Goal: Information Seeking & Learning: Find specific fact

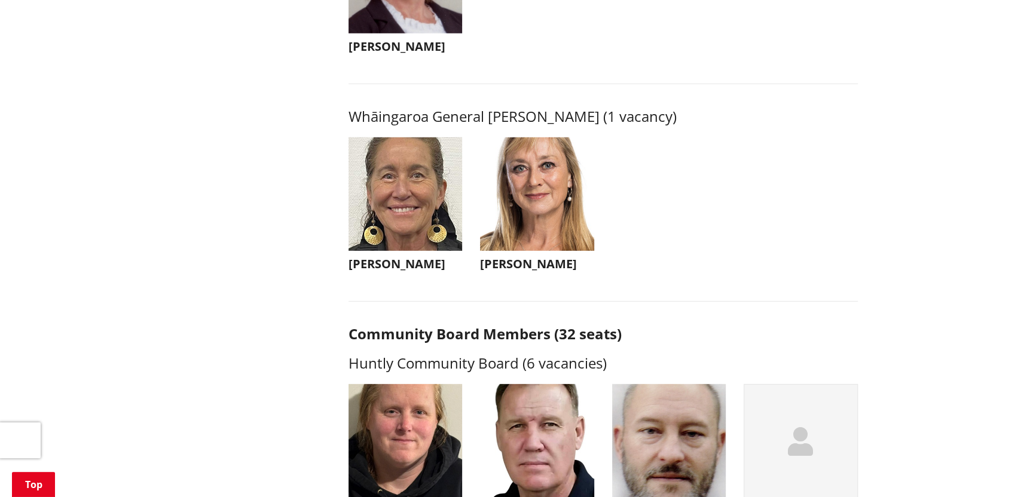
scroll to position [2809, 0]
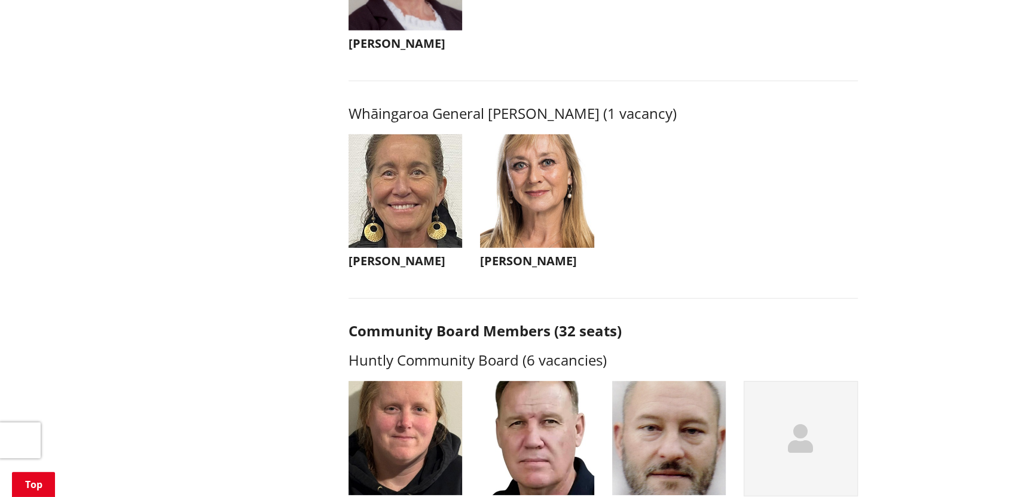
drag, startPoint x: 329, startPoint y: 409, endPoint x: 250, endPoint y: 400, distance: 79.3
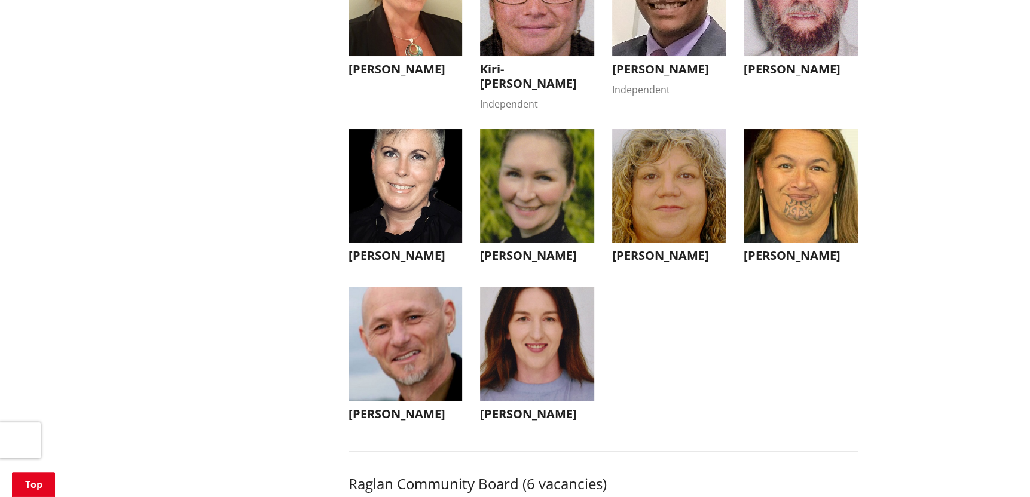
scroll to position [3826, 0]
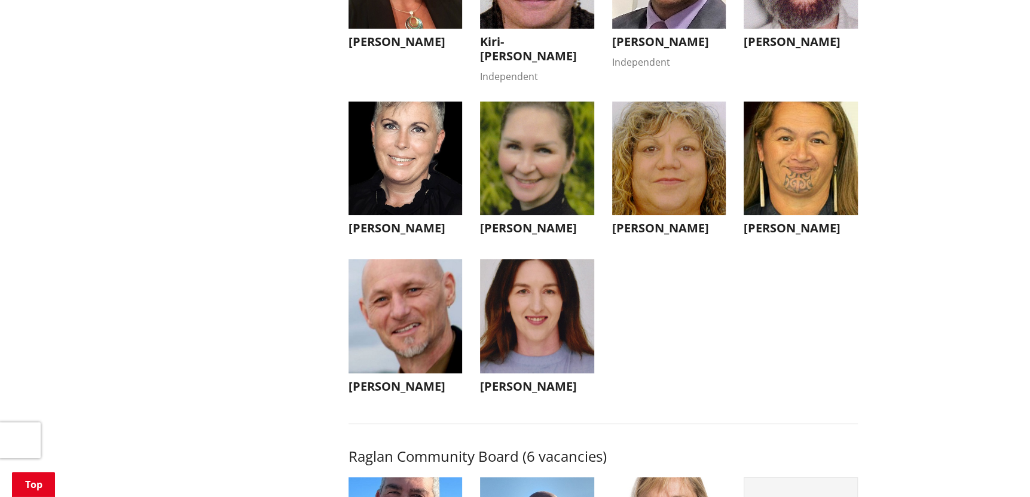
drag, startPoint x: 377, startPoint y: 307, endPoint x: 144, endPoint y: 300, distance: 233.2
click at [144, 300] on div "Home Your Council Elections Who's standing Who's standing More from this sectio…" at bounding box center [515, 103] width 1030 height 7618
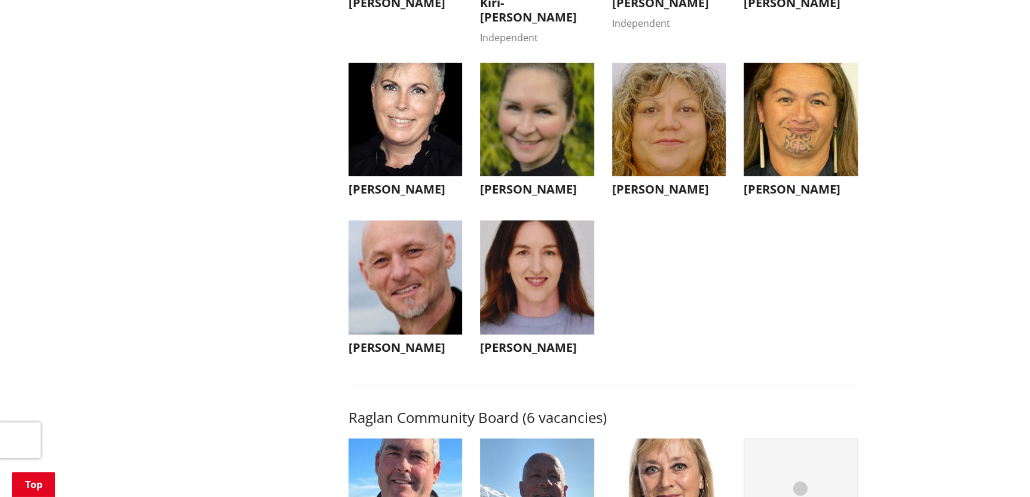
scroll to position [3885, 0]
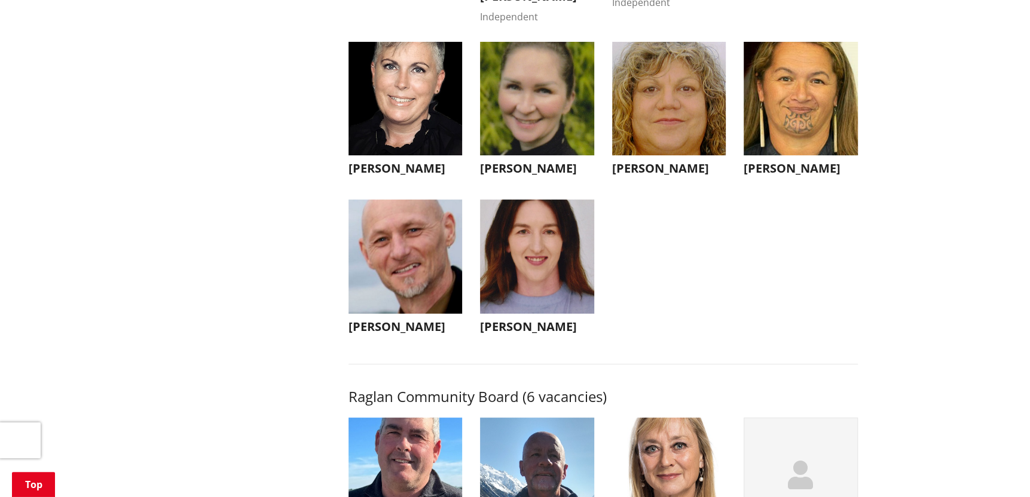
click at [398, 314] on img "button" at bounding box center [405, 257] width 114 height 114
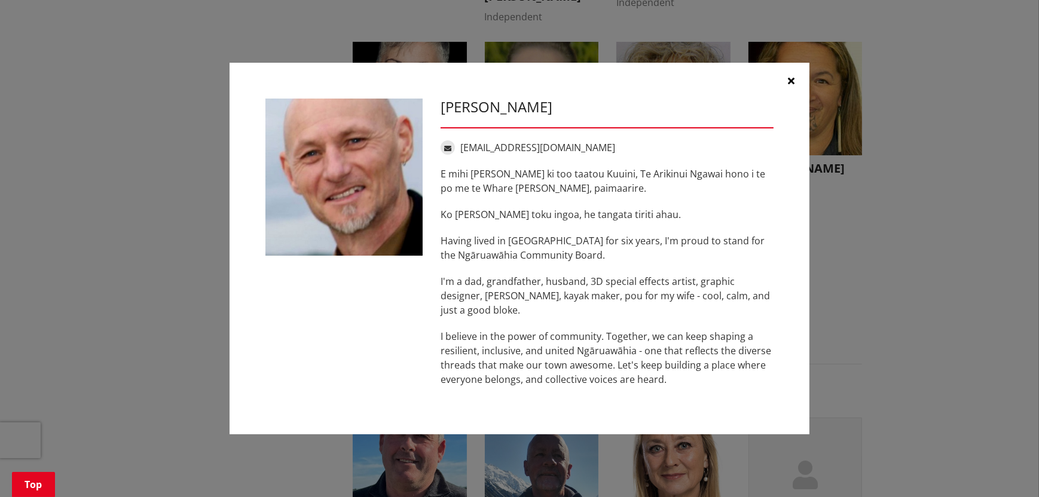
drag, startPoint x: 630, startPoint y: 295, endPoint x: 641, endPoint y: 331, distance: 37.1
click at [641, 331] on p "I believe in the power of community. Together, we can keep shaping a resilient,…" at bounding box center [607, 357] width 333 height 57
click at [792, 80] on icon "button" at bounding box center [791, 81] width 7 height 10
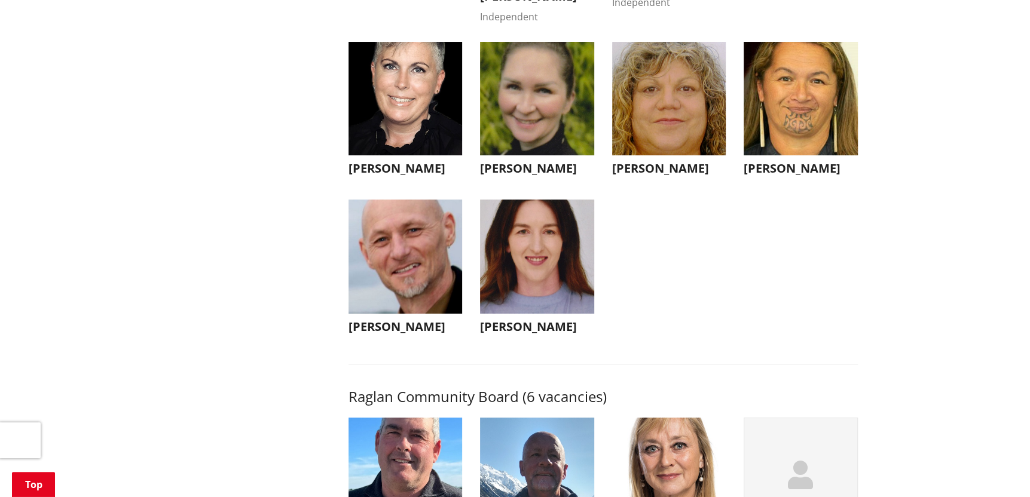
drag, startPoint x: 690, startPoint y: 0, endPoint x: 105, endPoint y: 222, distance: 625.8
click at [105, 222] on div "Home Your Council Elections Who's standing Who's standing More from this sectio…" at bounding box center [515, 43] width 1030 height 7618
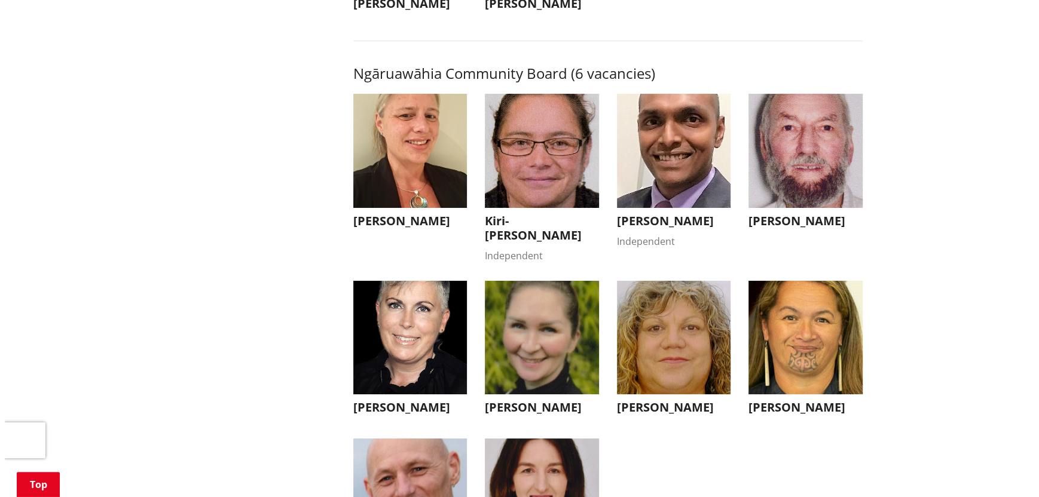
scroll to position [3646, 0]
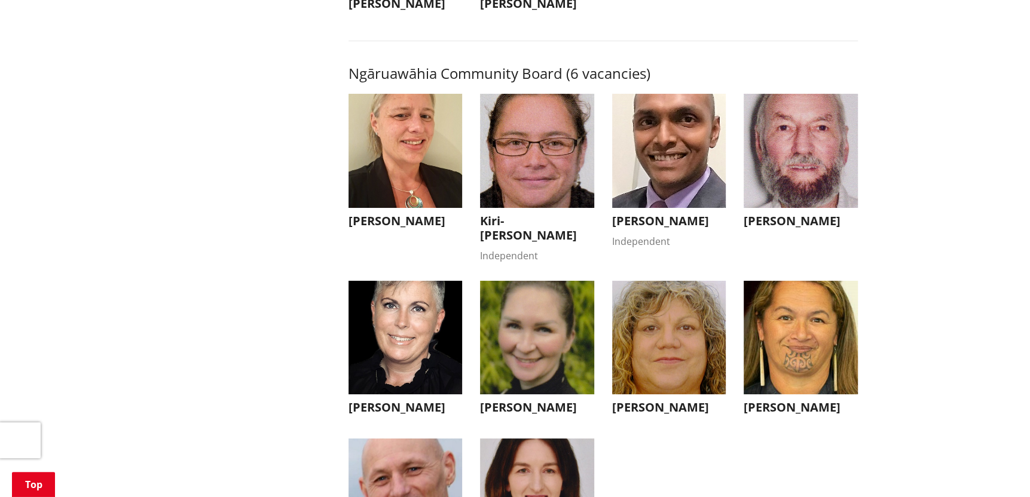
click at [342, 189] on li "Dianne Firth Dianne Firth Kia ora, I'm Dianne. My family and I have called Ngār…" at bounding box center [406, 178] width 132 height 169
click at [385, 185] on img "button" at bounding box center [405, 151] width 114 height 114
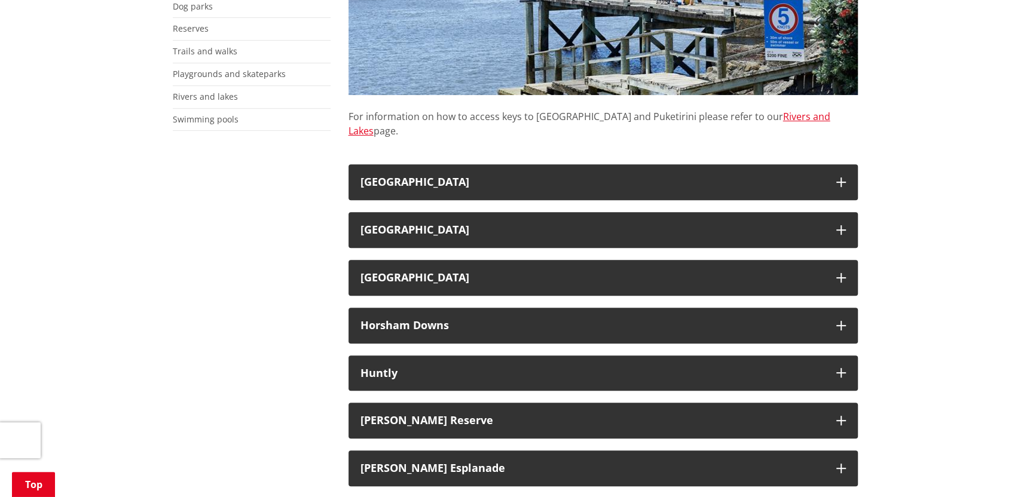
scroll to position [359, 0]
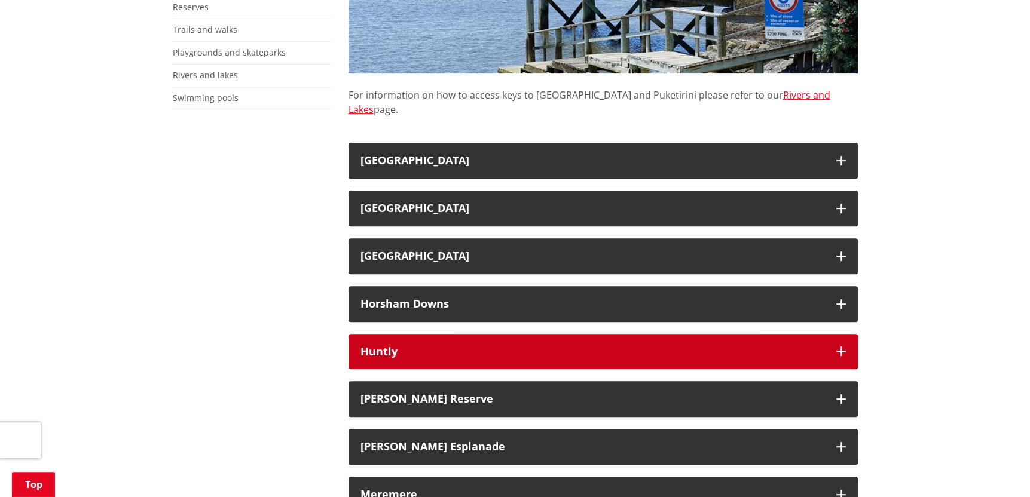
click at [840, 347] on icon "button" at bounding box center [841, 352] width 10 height 10
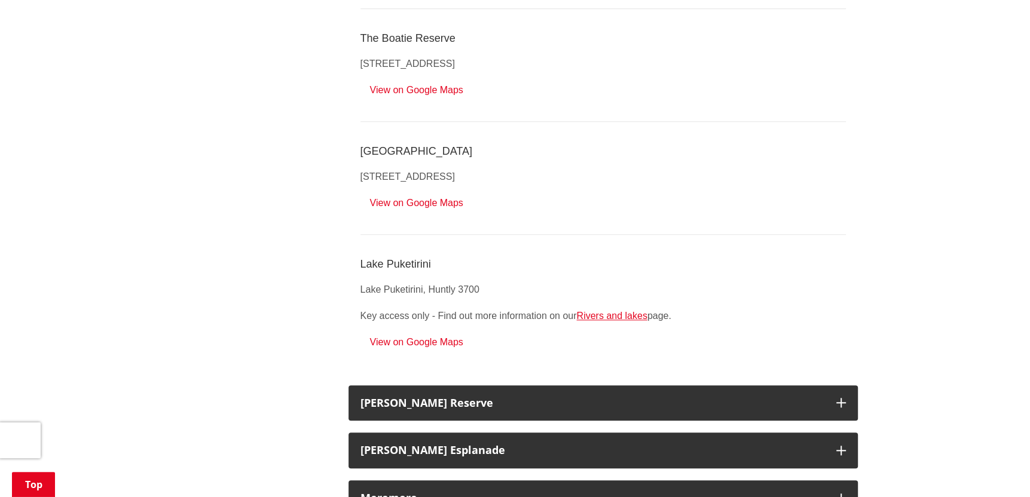
scroll to position [897, 0]
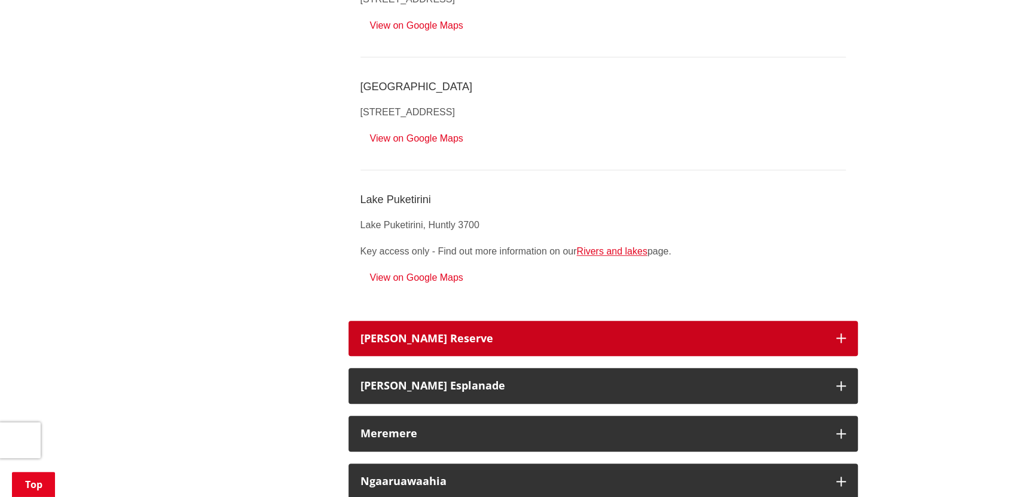
click at [840, 334] on icon "button" at bounding box center [841, 339] width 10 height 10
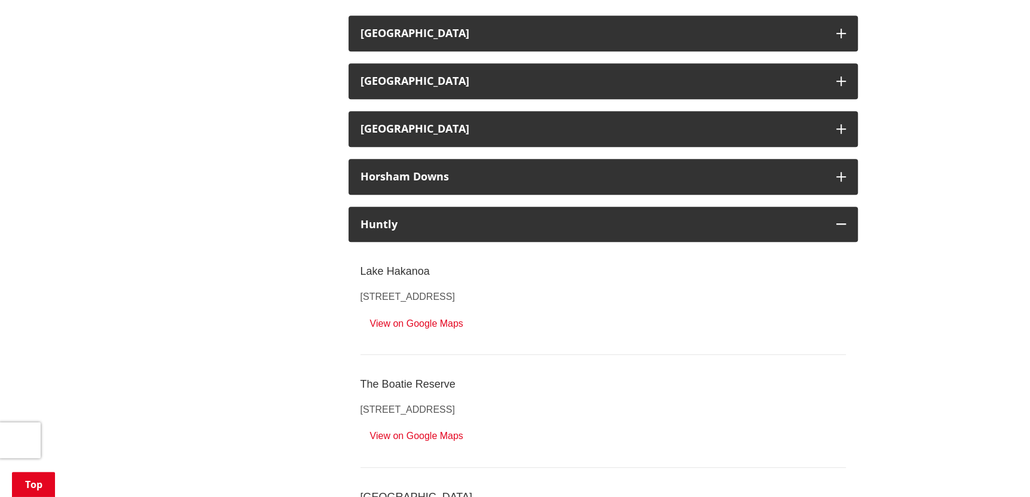
scroll to position [478, 0]
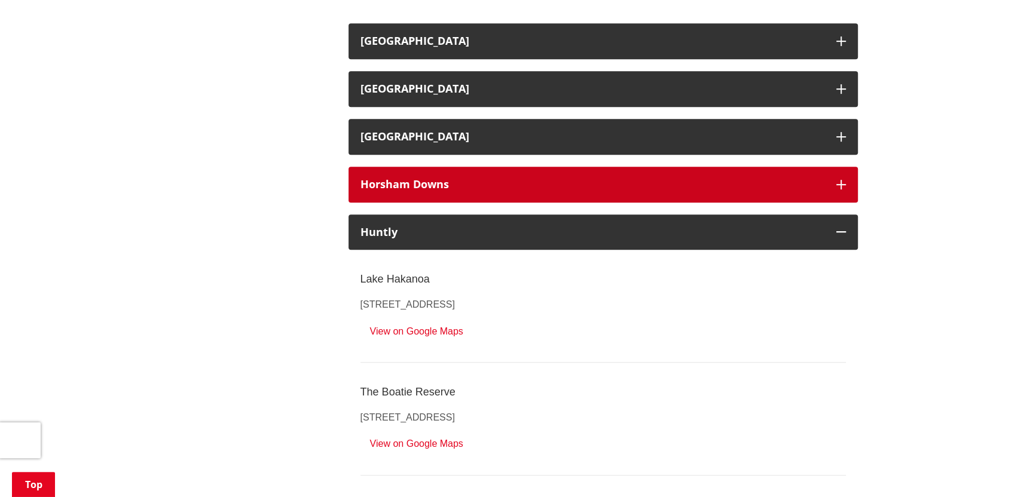
click at [833, 171] on button "Horsham Downs" at bounding box center [602, 185] width 509 height 36
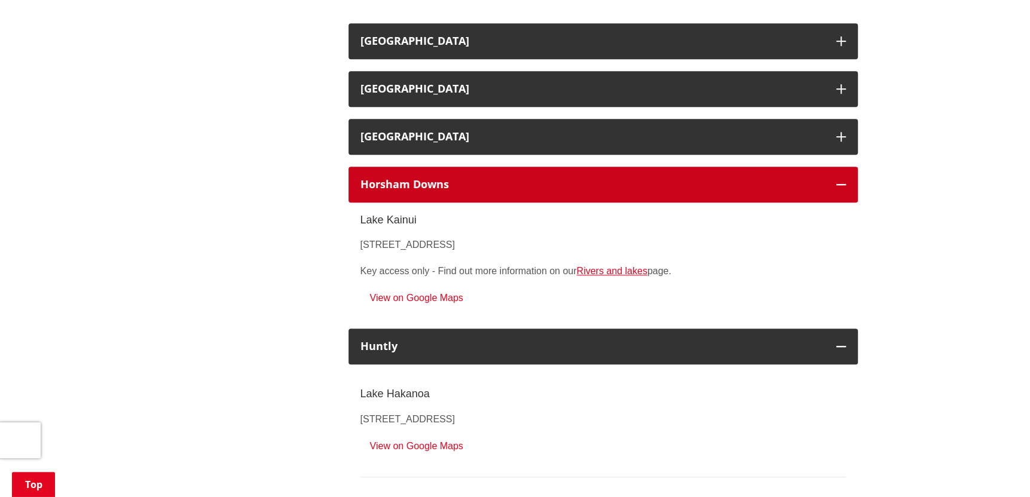
scroll to position [418, 0]
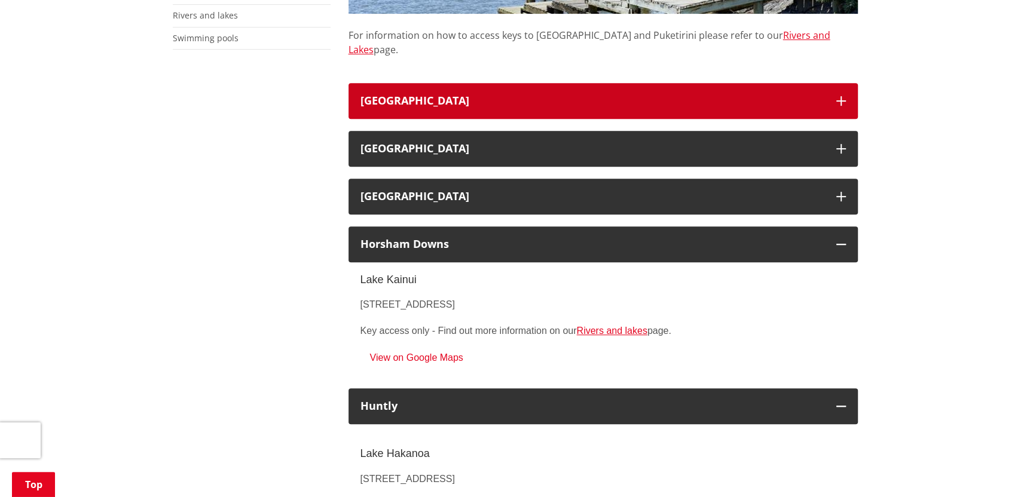
click at [841, 96] on icon "button" at bounding box center [841, 101] width 10 height 10
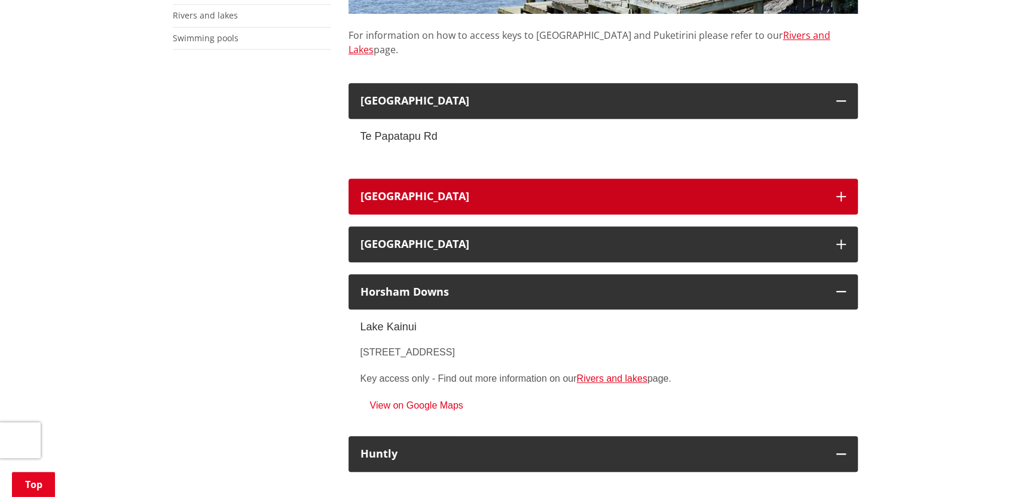
click at [839, 187] on button "Elbow Landing Reserve" at bounding box center [602, 197] width 509 height 36
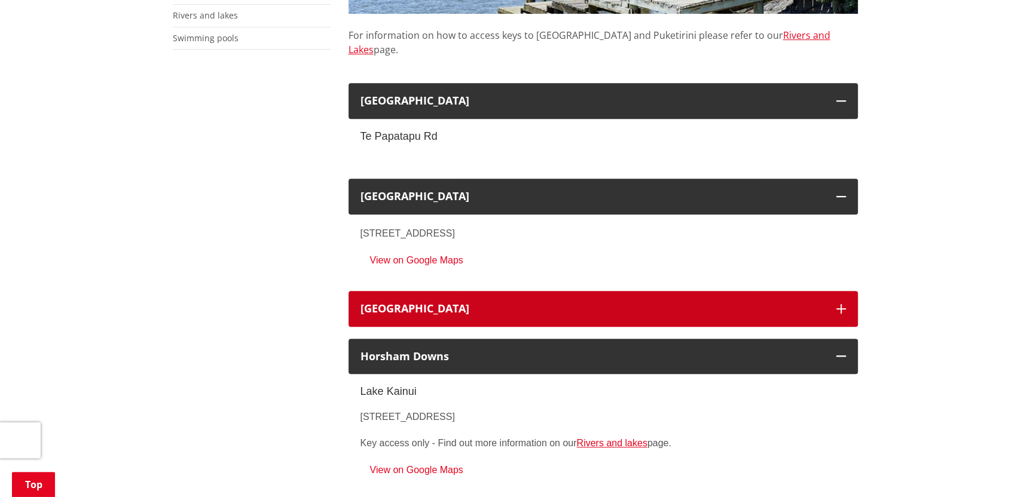
click at [838, 304] on icon "button" at bounding box center [841, 309] width 10 height 10
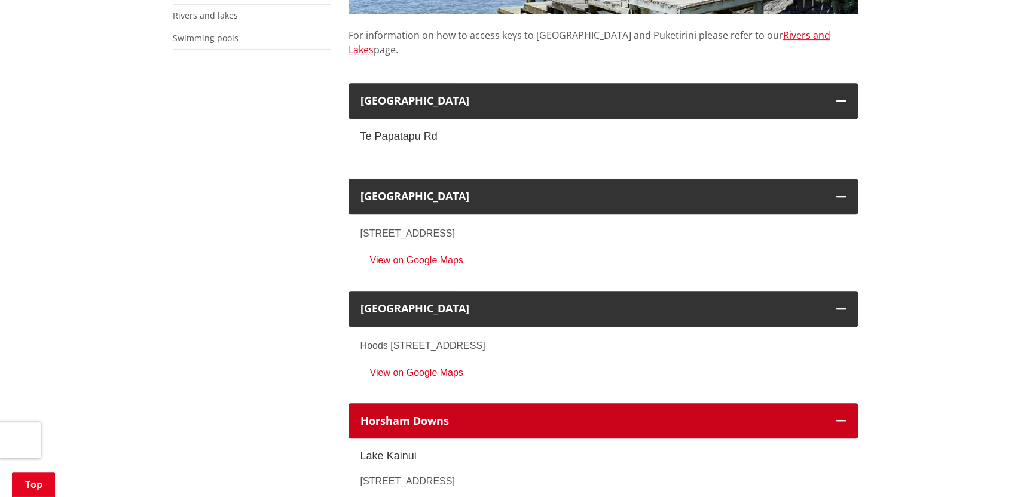
click at [838, 416] on icon "button" at bounding box center [841, 421] width 10 height 10
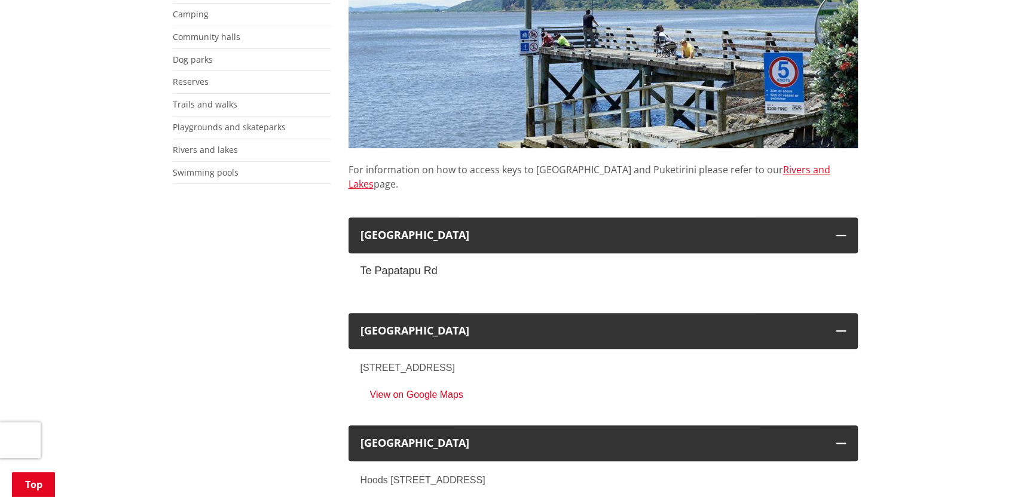
scroll to position [239, 0]
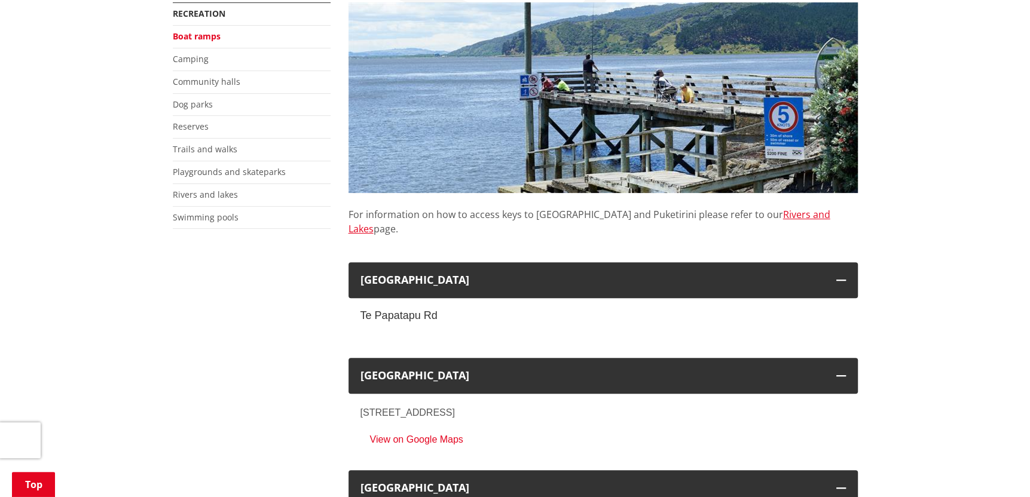
click at [220, 198] on link "Rivers and lakes" at bounding box center [205, 194] width 65 height 11
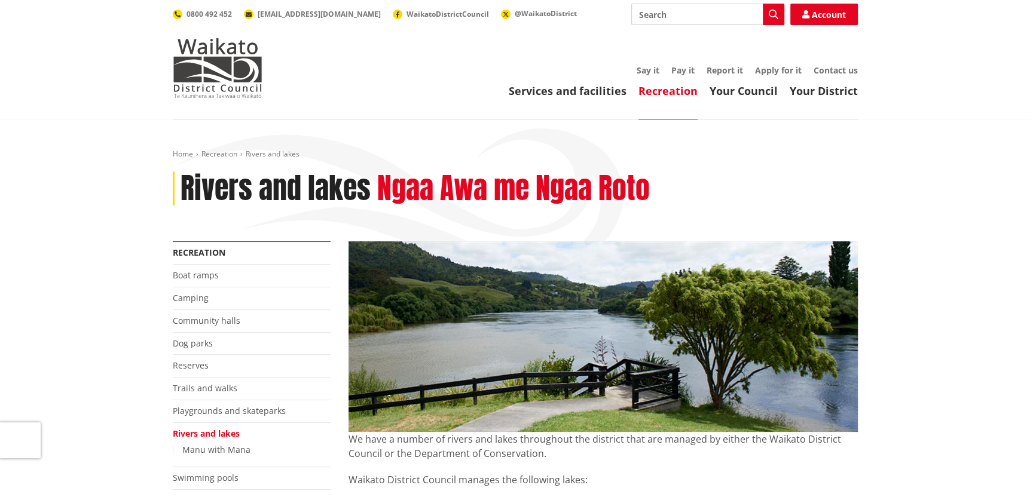
click at [680, 22] on input "Search" at bounding box center [707, 15] width 153 height 22
type input "ohinewai lake"
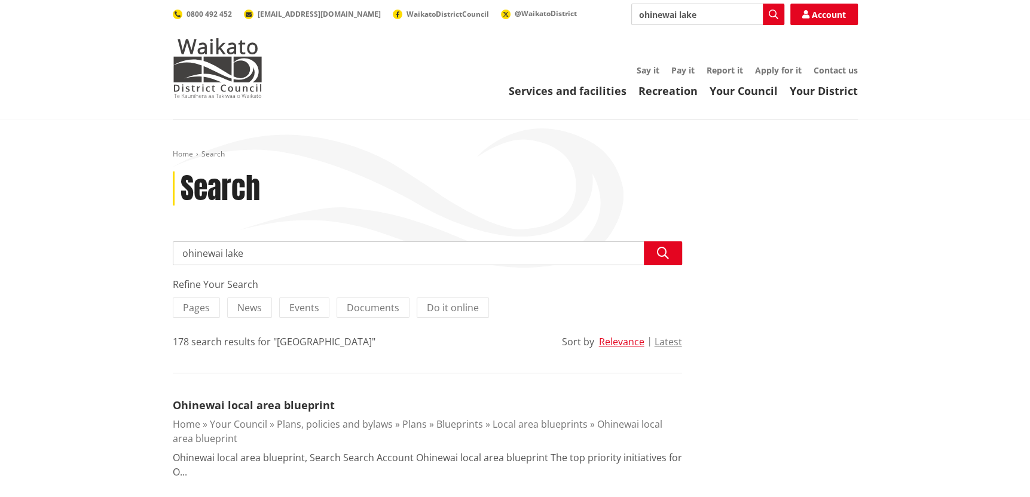
click at [268, 250] on input "ohinewai lake" at bounding box center [427, 253] width 509 height 24
click at [181, 249] on input "ohinewai" at bounding box center [427, 253] width 509 height 24
type input "Lake ohinewai"
click at [262, 250] on input "Lake ohinewai \" at bounding box center [427, 253] width 509 height 24
type input "Lake ohinewai"
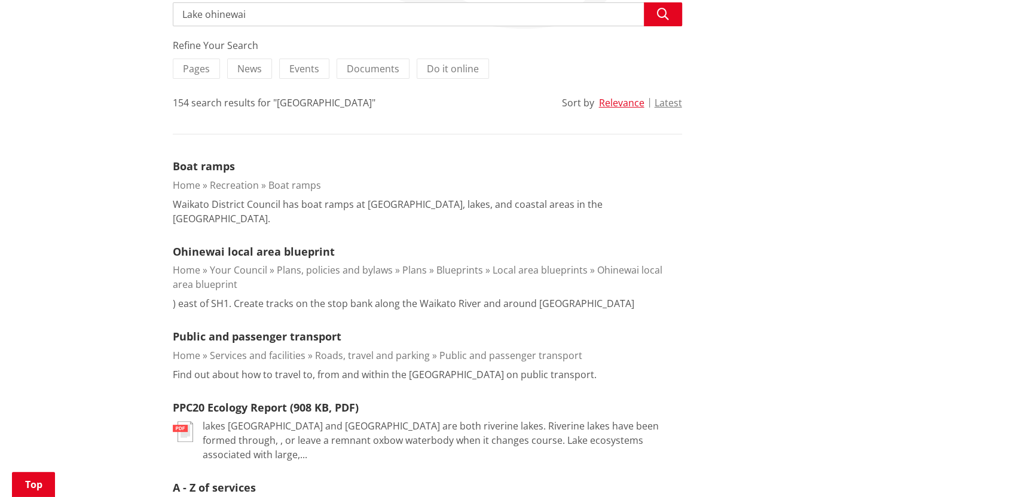
scroll to position [239, 0]
